Goal: Information Seeking & Learning: Learn about a topic

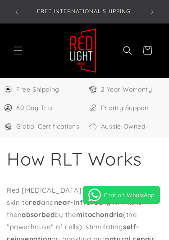
select select "**"
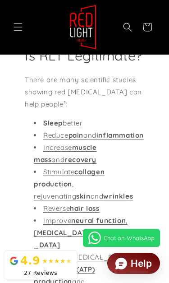
scroll to position [454, 0]
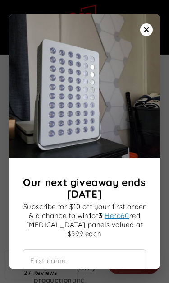
click at [146, 14] on div "Our next giveaway ends November 2025" at bounding box center [84, 86] width 151 height 144
click at [148, 19] on div "Our next giveaway ends November 2025" at bounding box center [84, 86] width 151 height 144
click at [147, 31] on icon "Close modal" at bounding box center [146, 29] width 5 height 5
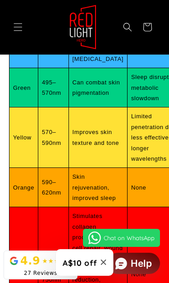
scroll to position [1176, 0]
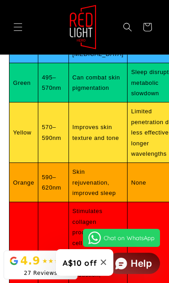
click at [161, 184] on div "Colour Range Benefits Drawbacks UV 10–380nm Can treat skin conditions, necessar…" at bounding box center [84, 162] width 169 height 594
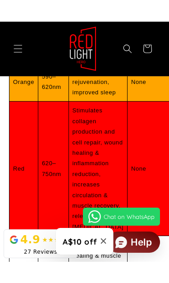
scroll to position [1299, 0]
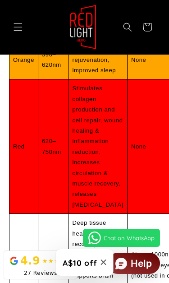
click at [129, 79] on td "None" at bounding box center [157, 59] width 61 height 39
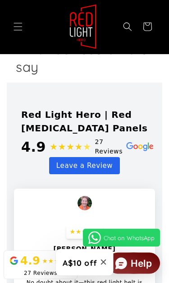
scroll to position [4501, 0]
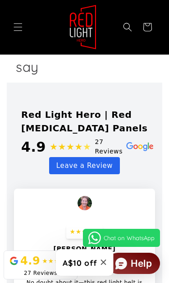
click at [92, 15] on link "View all" at bounding box center [84, 4] width 55 height 21
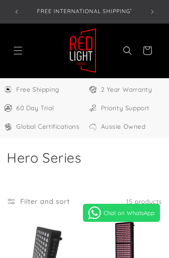
select select "**"
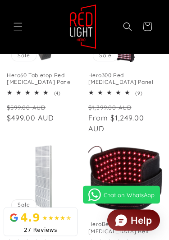
scroll to position [222, 0]
